Goal: Task Accomplishment & Management: Manage account settings

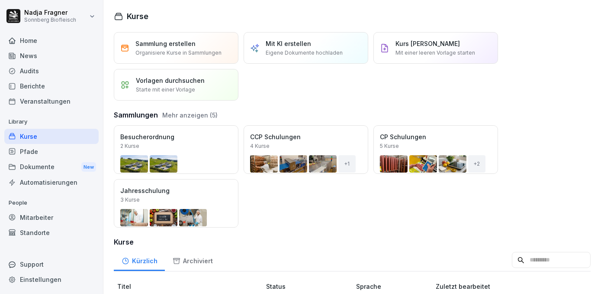
click at [44, 45] on div "Home" at bounding box center [51, 40] width 94 height 15
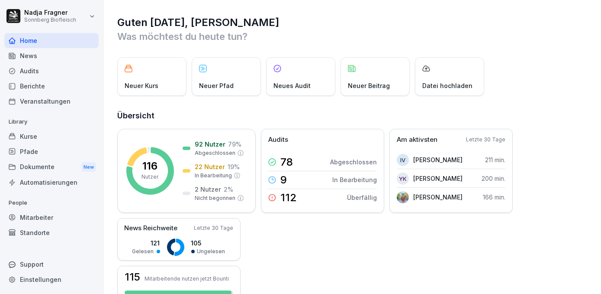
click at [41, 220] on div "Mitarbeiter" at bounding box center [51, 217] width 94 height 15
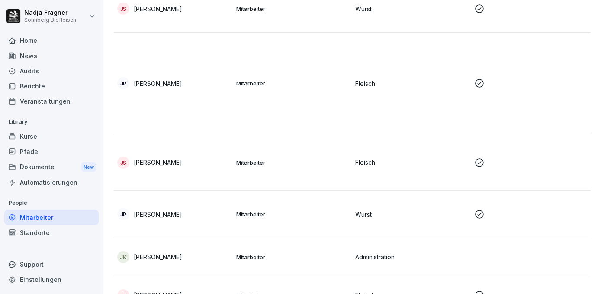
scroll to position [1732, 0]
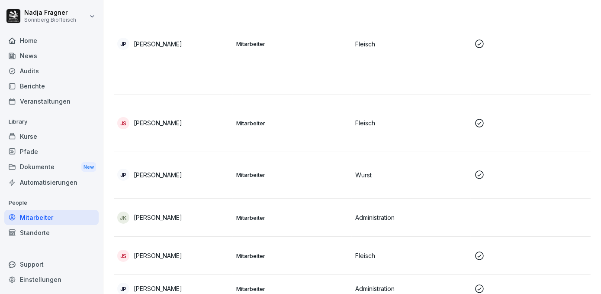
click at [279, 216] on p "Mitarbeiter" at bounding box center [292, 217] width 112 height 8
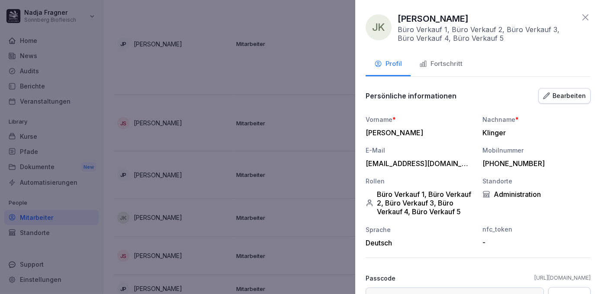
click at [555, 97] on div "Bearbeiten" at bounding box center [564, 96] width 43 height 10
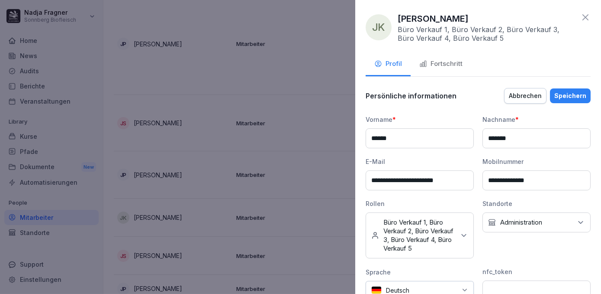
click at [373, 179] on input "**********" at bounding box center [420, 180] width 108 height 20
type input "**********"
click at [563, 95] on div "Speichern" at bounding box center [571, 96] width 32 height 10
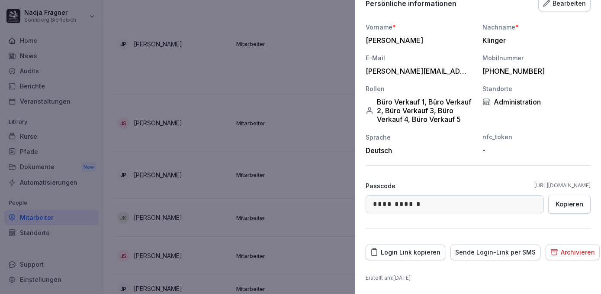
scroll to position [0, 0]
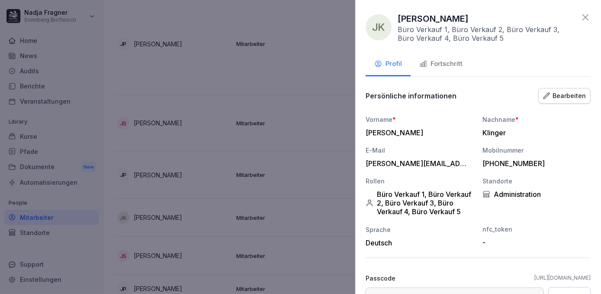
click at [581, 18] on icon at bounding box center [586, 17] width 10 height 10
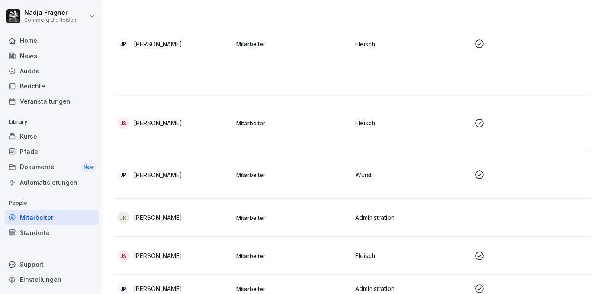
click at [284, 220] on p "Mitarbeiter" at bounding box center [292, 217] width 112 height 8
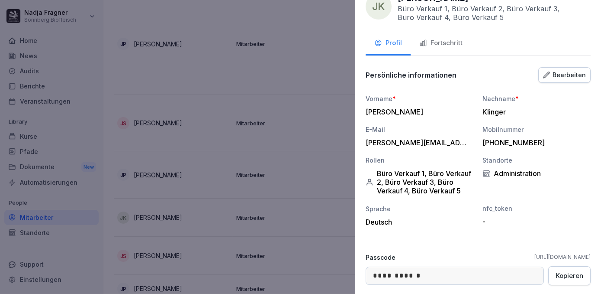
scroll to position [99, 0]
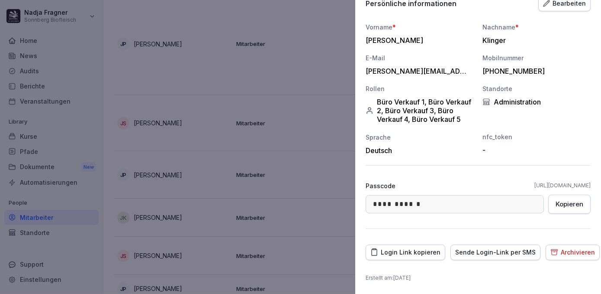
click at [429, 252] on div "Login Link kopieren" at bounding box center [406, 252] width 70 height 10
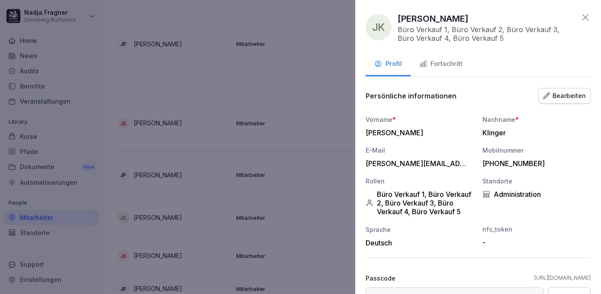
click at [583, 19] on icon at bounding box center [586, 17] width 6 height 6
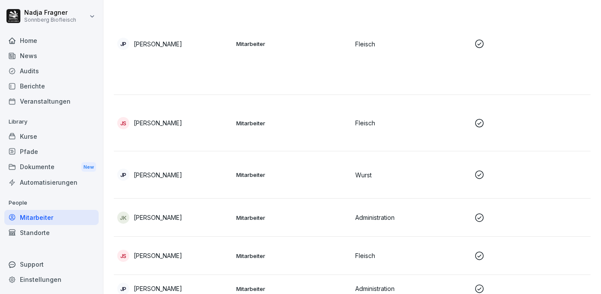
click at [316, 221] on td "Mitarbeiter" at bounding box center [292, 217] width 119 height 38
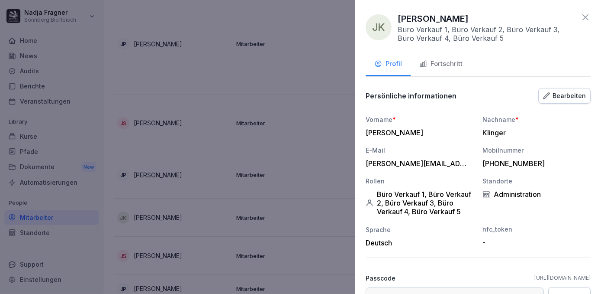
click at [439, 63] on div "Fortschritt" at bounding box center [440, 64] width 43 height 10
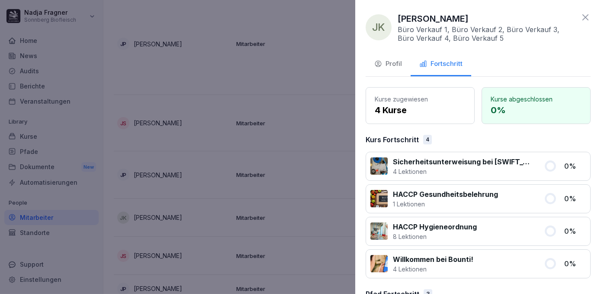
click at [581, 16] on icon at bounding box center [586, 17] width 10 height 10
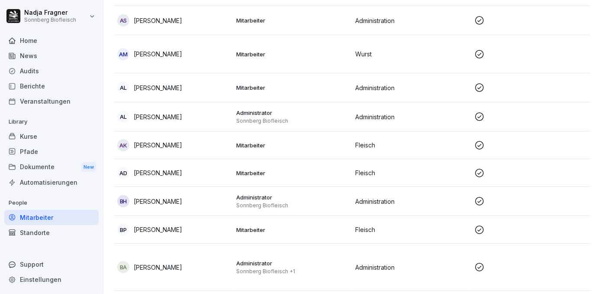
scroll to position [78, 0]
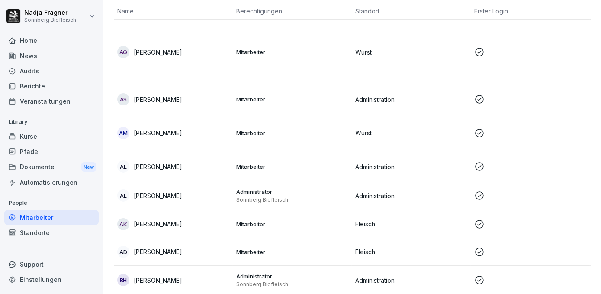
click at [201, 169] on div "AL [PERSON_NAME]" at bounding box center [173, 166] width 112 height 12
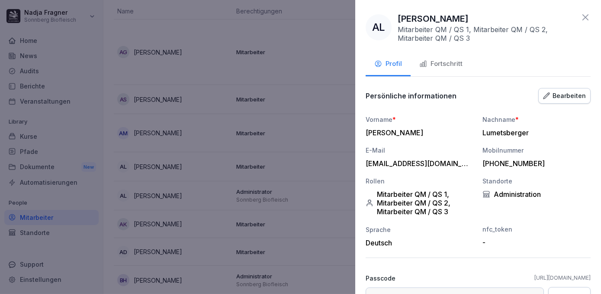
click at [444, 61] on div "Fortschritt" at bounding box center [440, 64] width 43 height 10
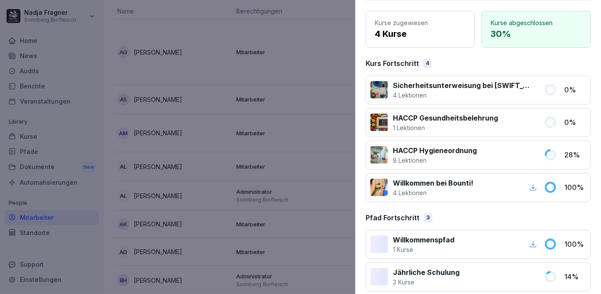
scroll to position [0, 0]
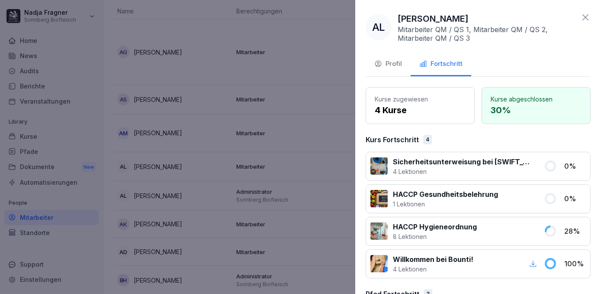
click at [581, 19] on icon at bounding box center [586, 17] width 10 height 10
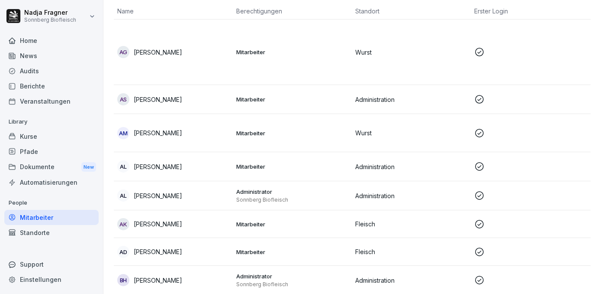
click at [44, 35] on div "Home" at bounding box center [51, 40] width 94 height 15
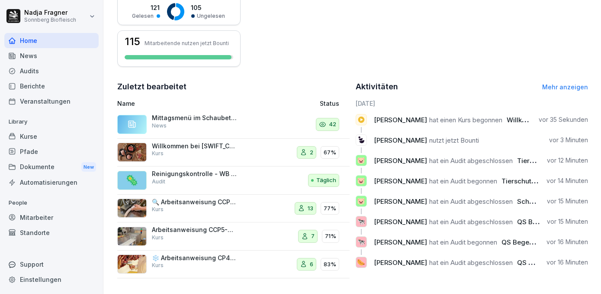
scroll to position [240, 0]
click at [50, 135] on div "Kurse" at bounding box center [51, 136] width 94 height 15
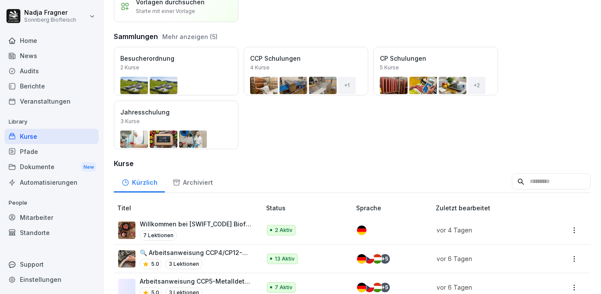
scroll to position [118, 0]
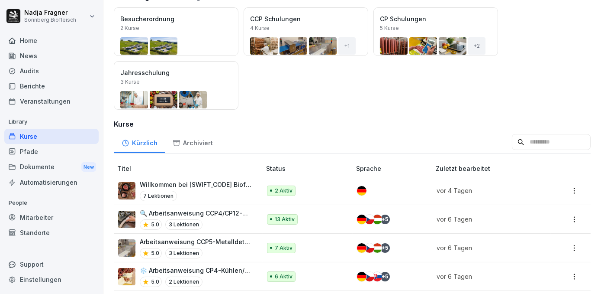
click at [177, 184] on p "Willkommen bei [SWIFT_CODE] Biofleisch" at bounding box center [196, 184] width 113 height 9
